Goal: Find specific page/section: Find specific page/section

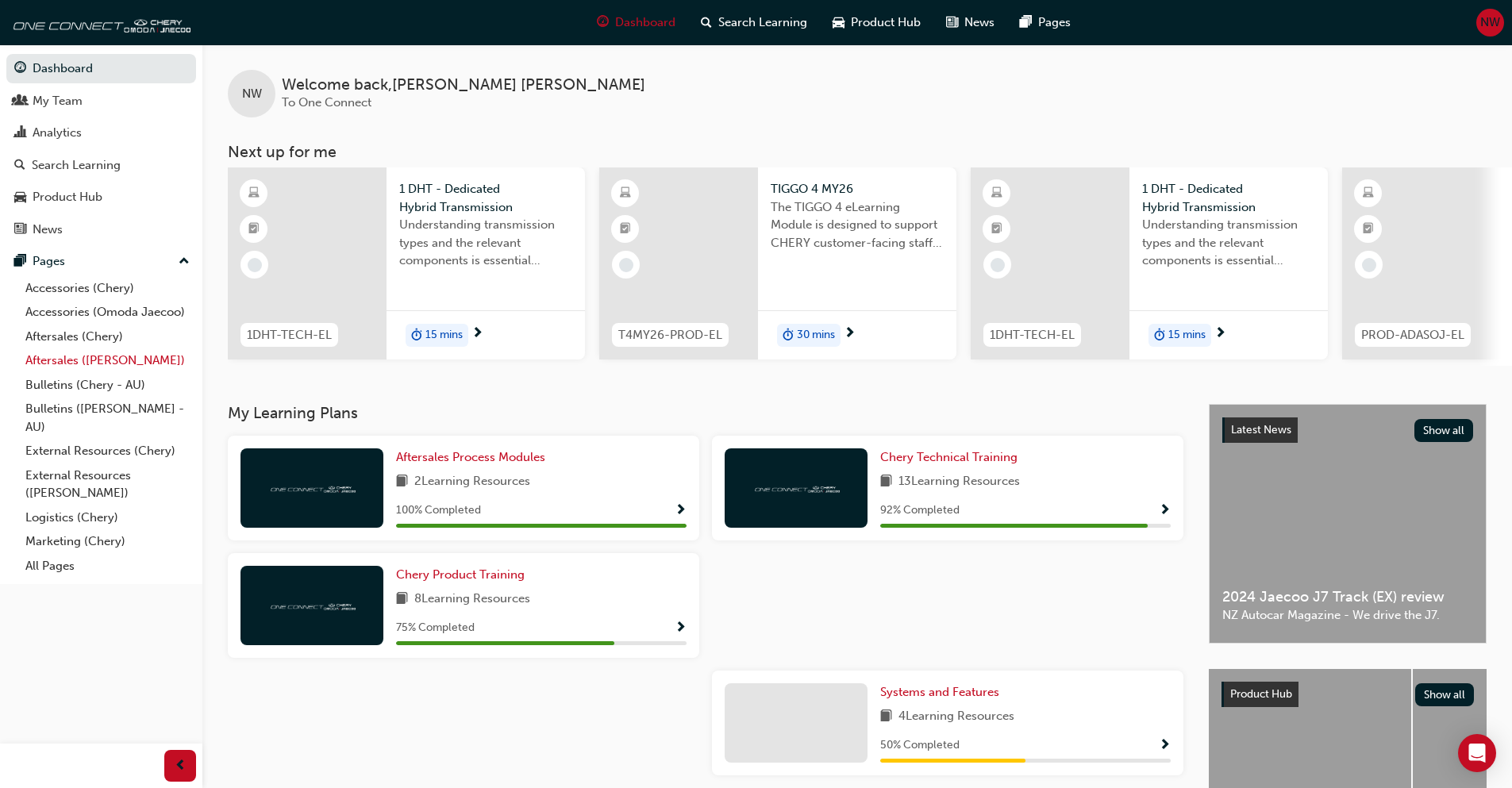
click at [87, 364] on link "Aftersales ([PERSON_NAME])" at bounding box center [107, 361] width 177 height 24
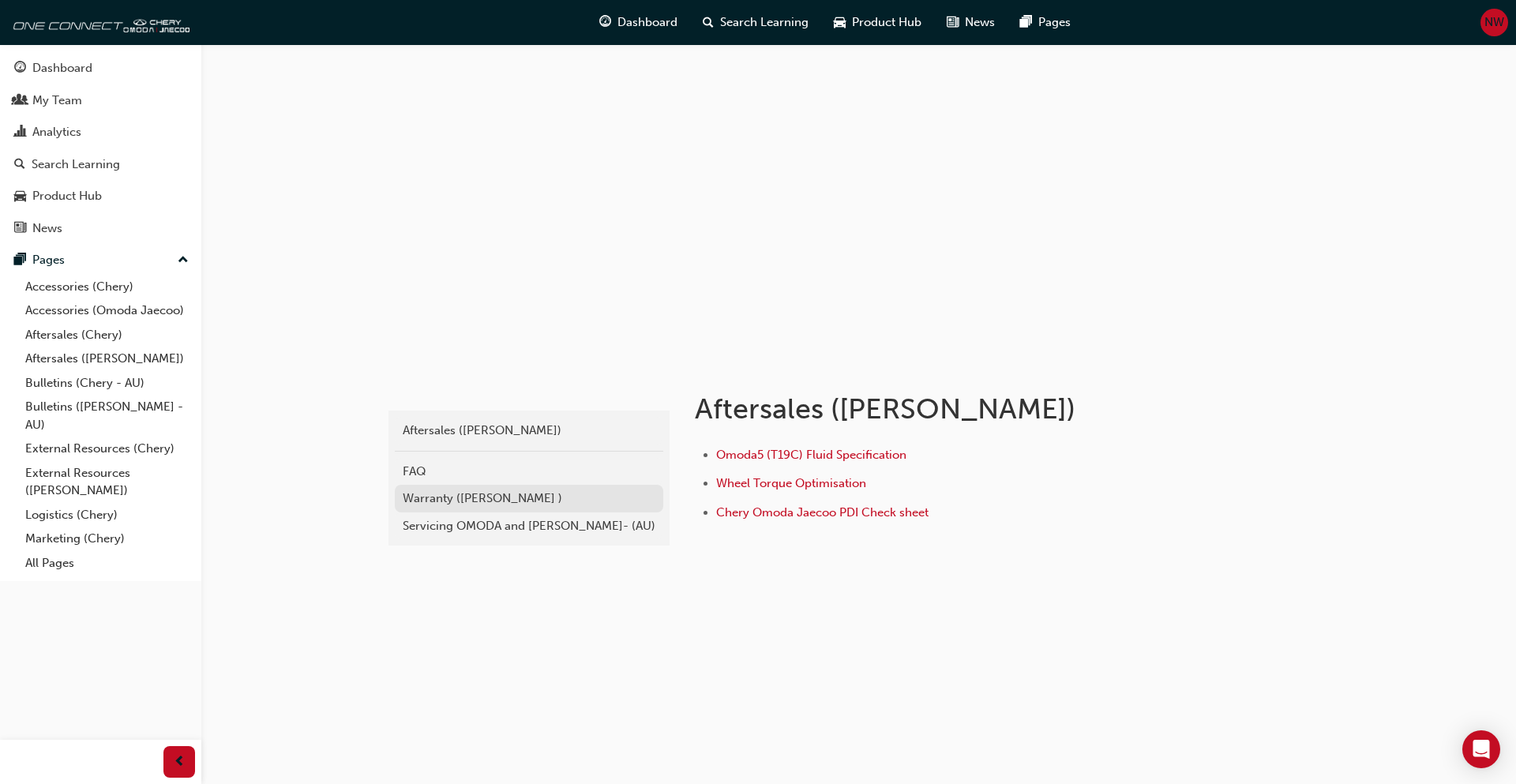
click at [476, 510] on link "Warranty ([PERSON_NAME] )" at bounding box center [529, 498] width 269 height 28
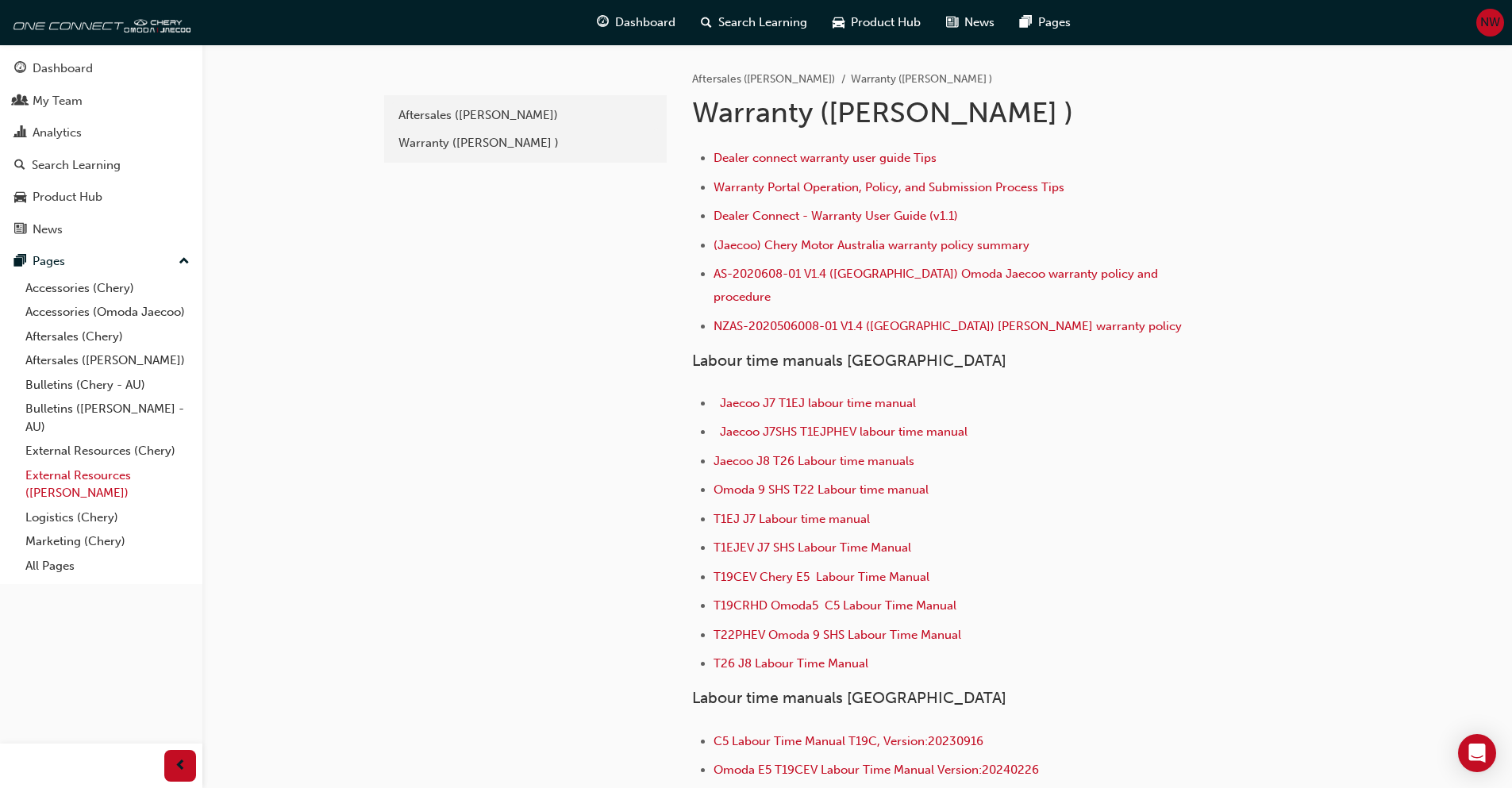
click at [86, 481] on link "External Resources ([PERSON_NAME])" at bounding box center [107, 484] width 177 height 42
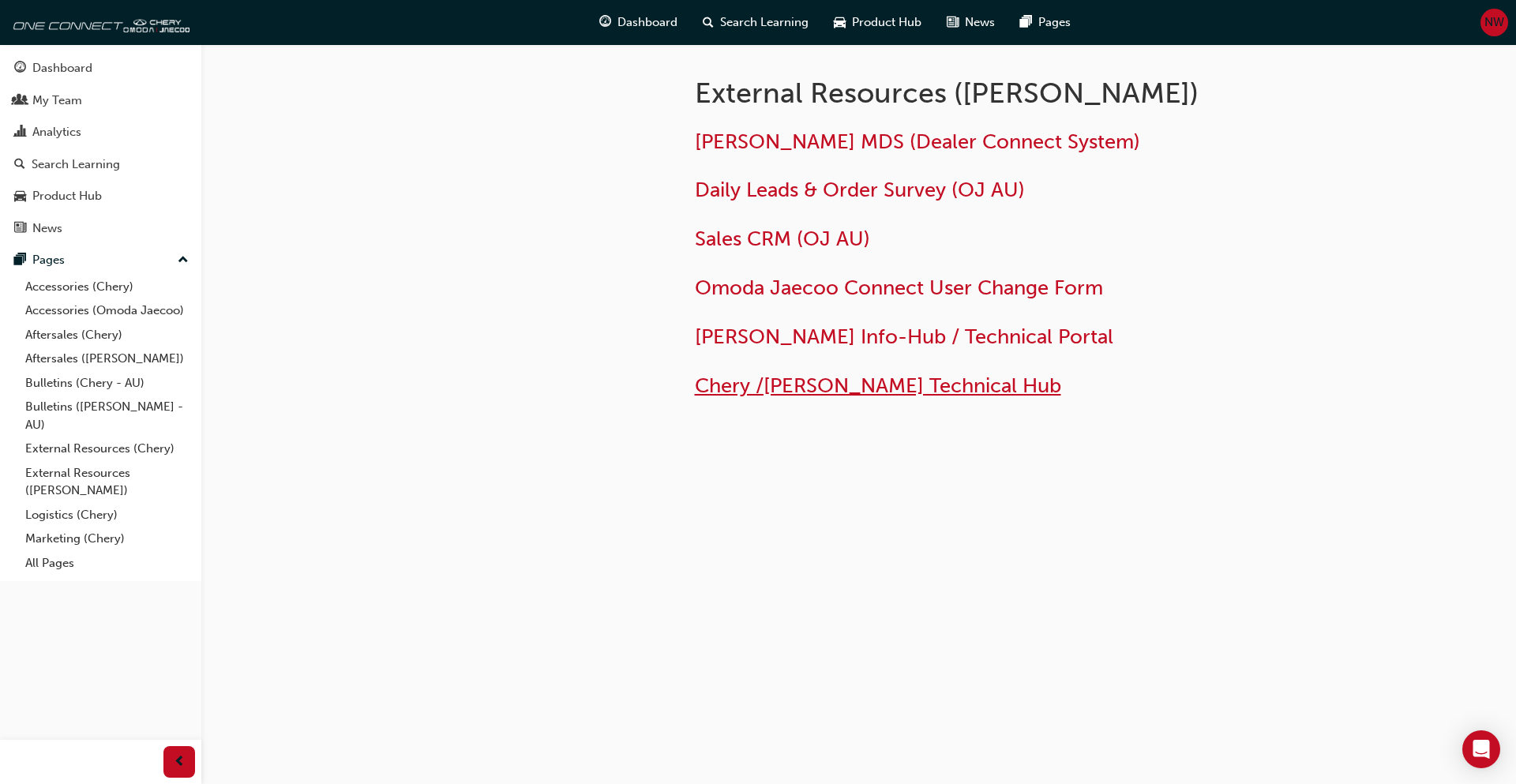
click at [905, 389] on span "Chery /[PERSON_NAME] Technical Hub" at bounding box center [878, 386] width 367 height 24
